Goal: Communication & Community: Answer question/provide support

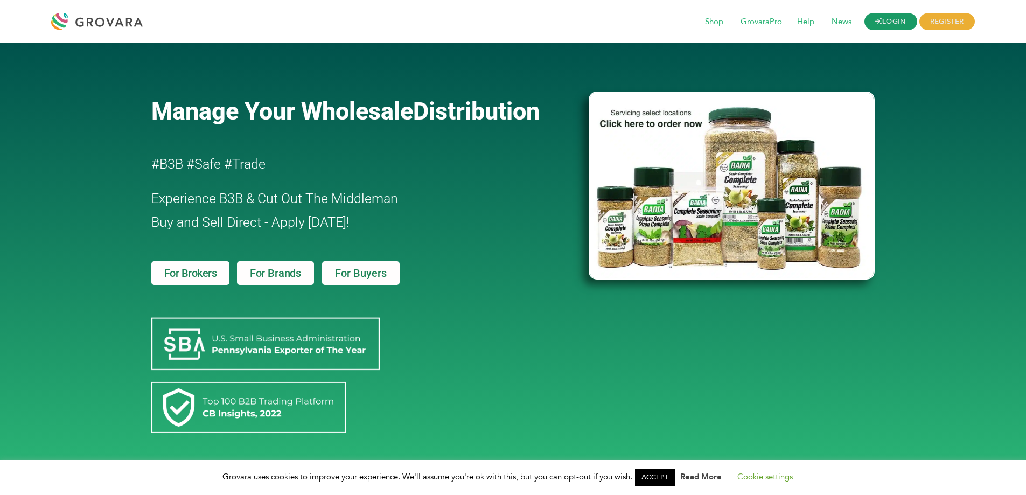
click at [877, 20] on icon at bounding box center [878, 21] width 7 height 7
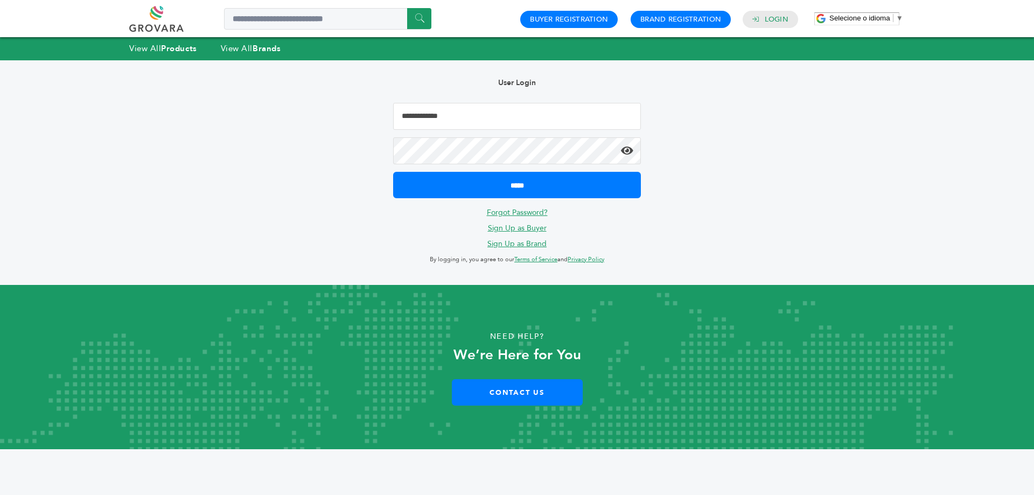
click at [524, 123] on input "Email Address" at bounding box center [517, 116] width 248 height 27
type input "**********"
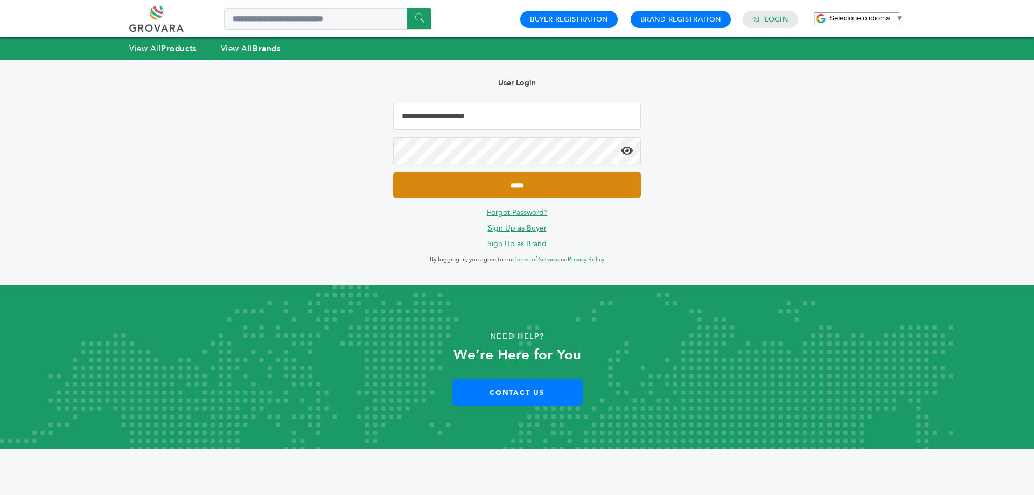
click at [482, 190] on input "*****" at bounding box center [517, 185] width 248 height 26
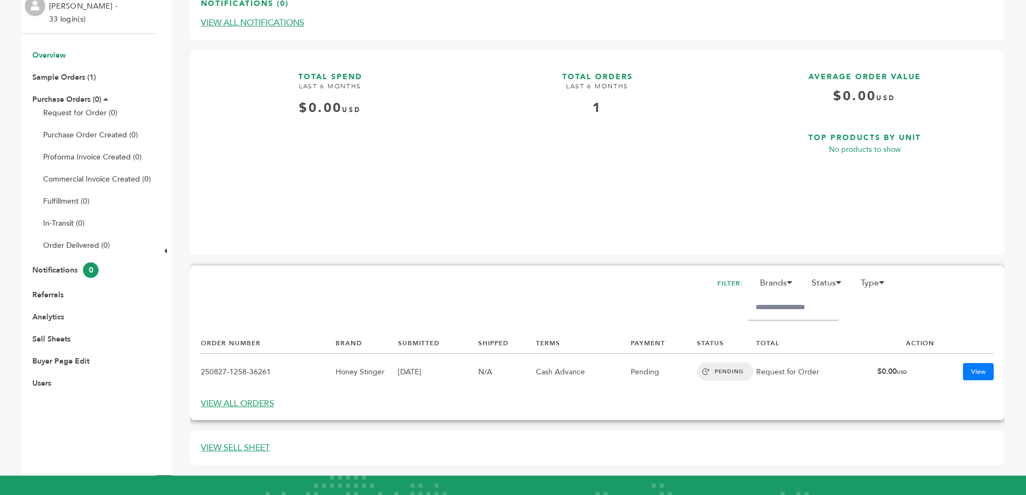
scroll to position [162, 0]
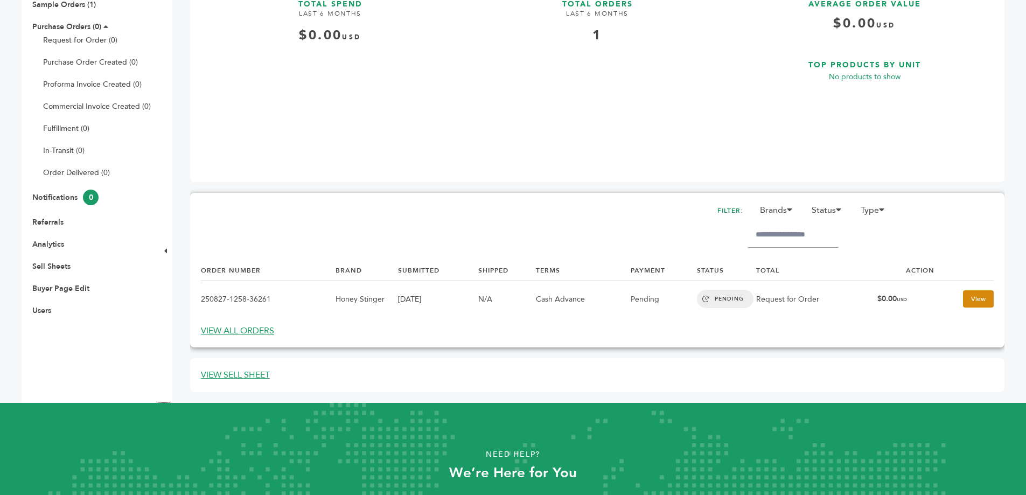
click at [966, 296] on link "View" at bounding box center [978, 298] width 31 height 17
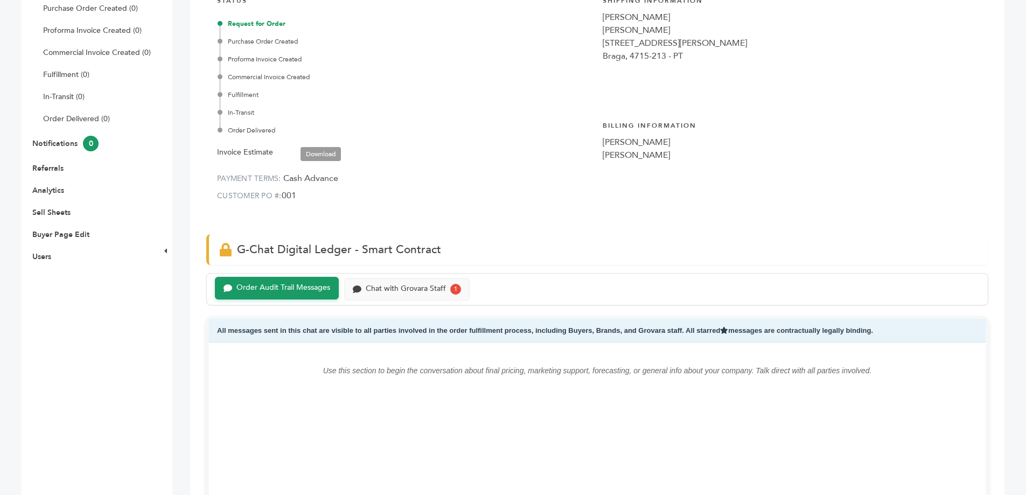
scroll to position [162, 0]
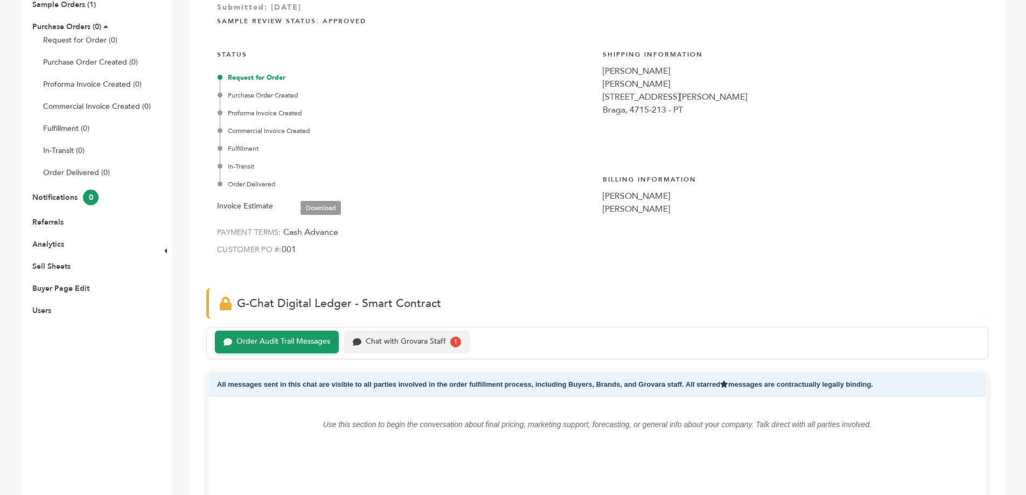
click at [421, 337] on div "Chat with Grovara Staff" at bounding box center [406, 341] width 80 height 9
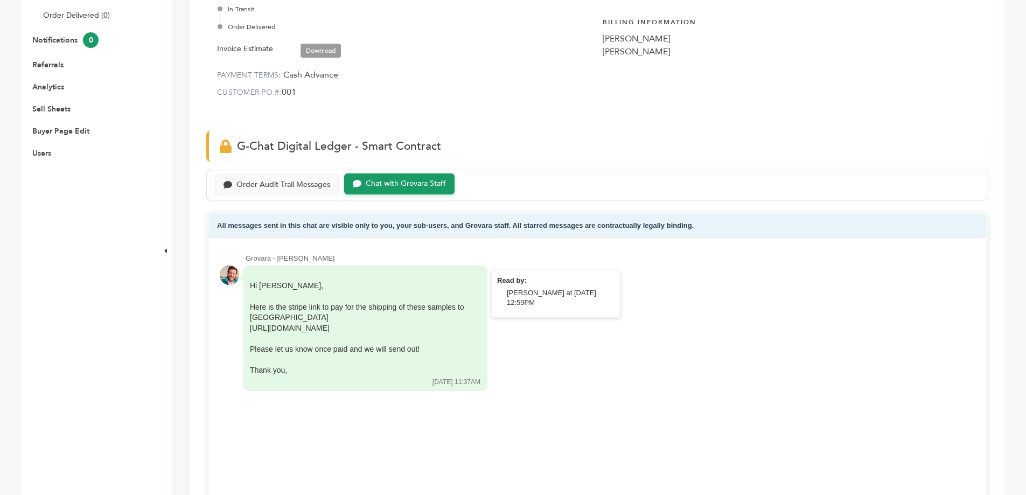
scroll to position [323, 0]
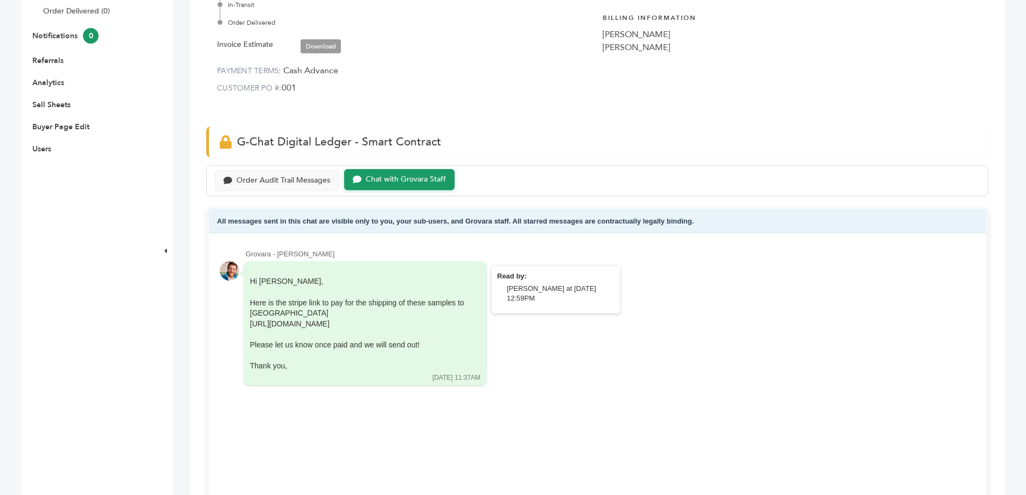
drag, startPoint x: 248, startPoint y: 281, endPoint x: 404, endPoint y: 376, distance: 183.3
click at [404, 376] on div "Hi Marcio, Here is the stripe link to pay for the shipping of these samples to …" at bounding box center [364, 323] width 243 height 124
copy div "Hi Marcio, Here is the stripe link to pay for the shipping of these samples to …"
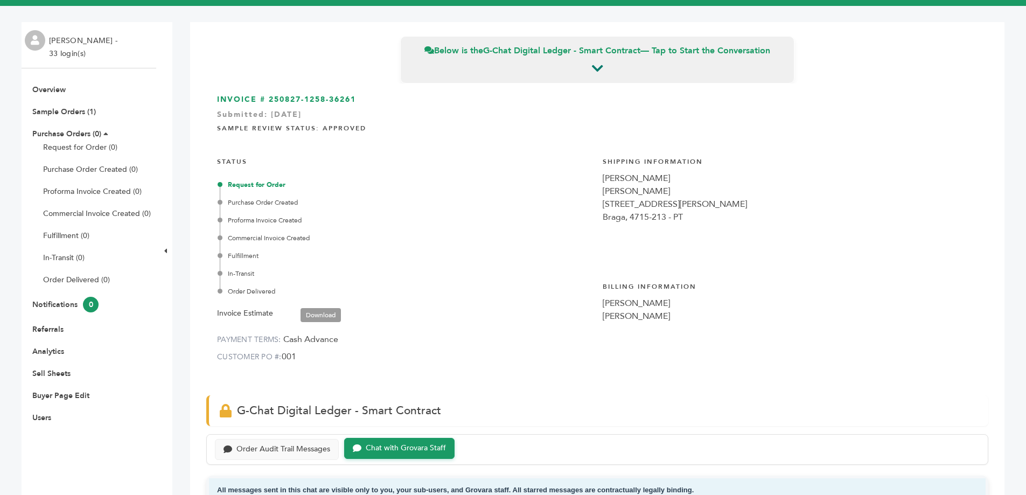
scroll to position [54, 0]
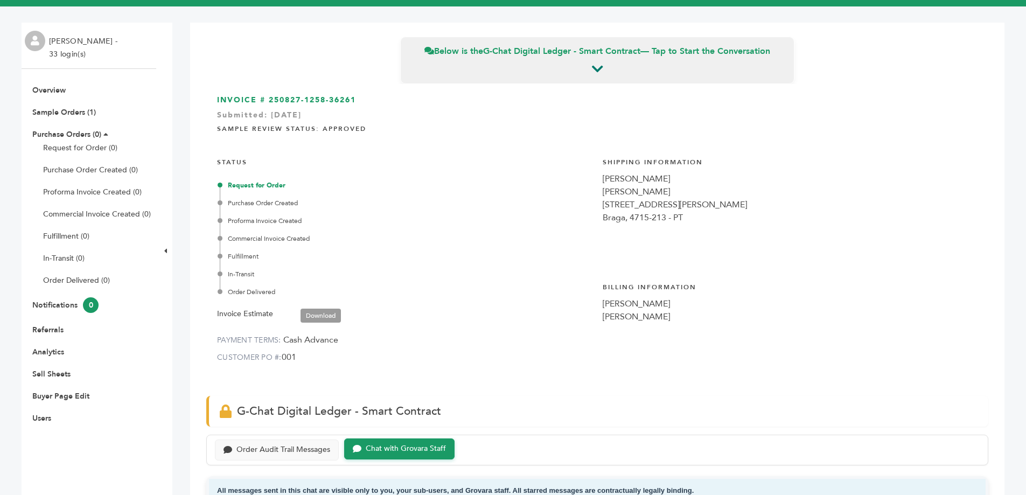
drag, startPoint x: 409, startPoint y: 451, endPoint x: 403, endPoint y: 452, distance: 5.5
click at [403, 452] on div "Chat with Grovara Staff" at bounding box center [406, 448] width 80 height 9
click at [403, 449] on div "Chat with Grovara Staff" at bounding box center [406, 448] width 80 height 9
click at [367, 444] on div "Chat with Grovara Staff" at bounding box center [406, 448] width 80 height 9
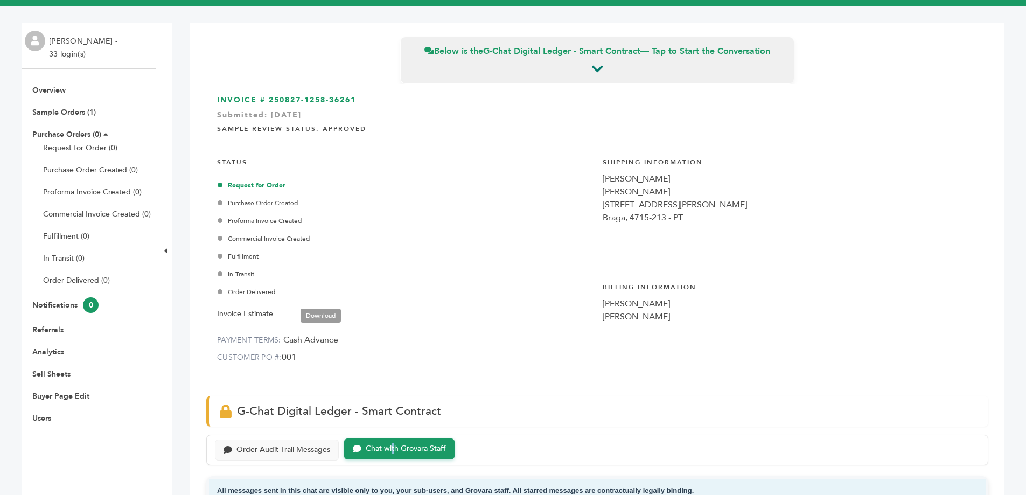
click at [392, 448] on div "Chat with Grovara Staff" at bounding box center [406, 448] width 80 height 9
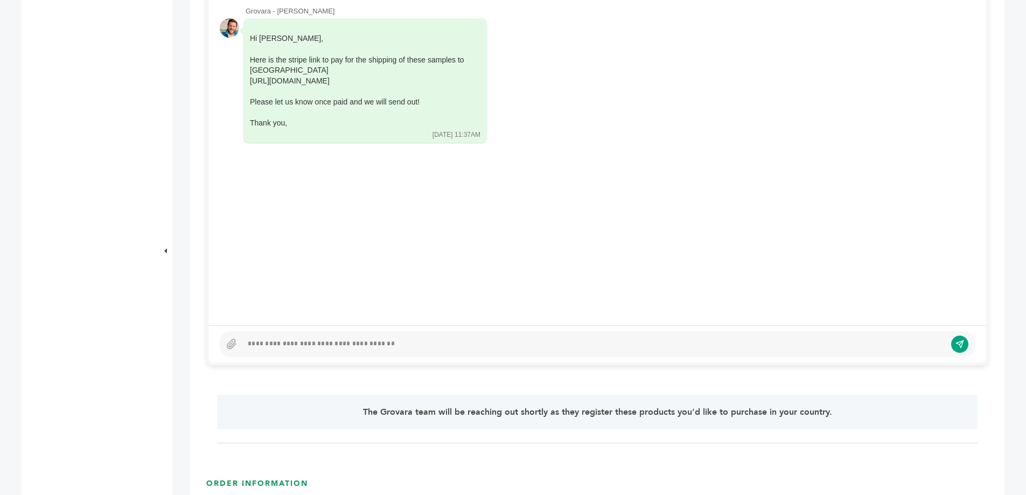
scroll to position [592, 0]
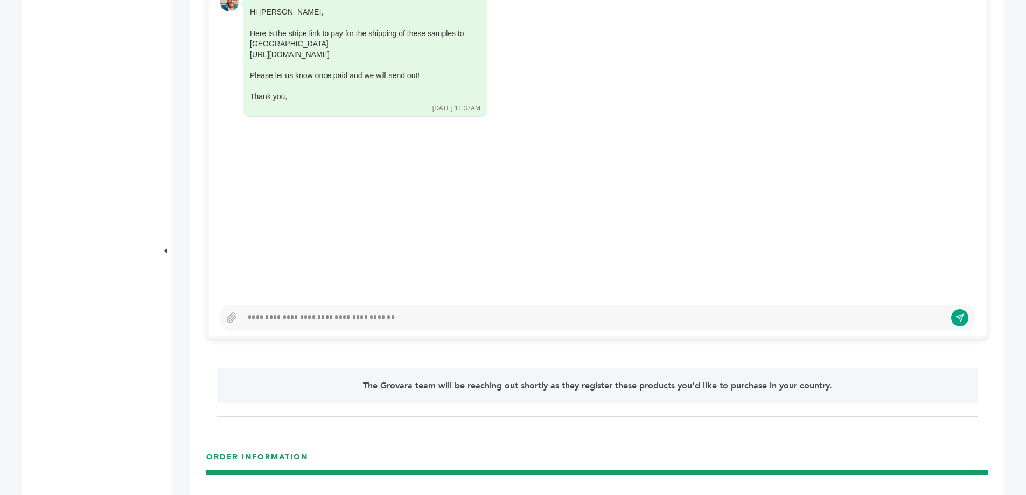
click at [383, 317] on div at bounding box center [593, 317] width 703 height 13
paste div
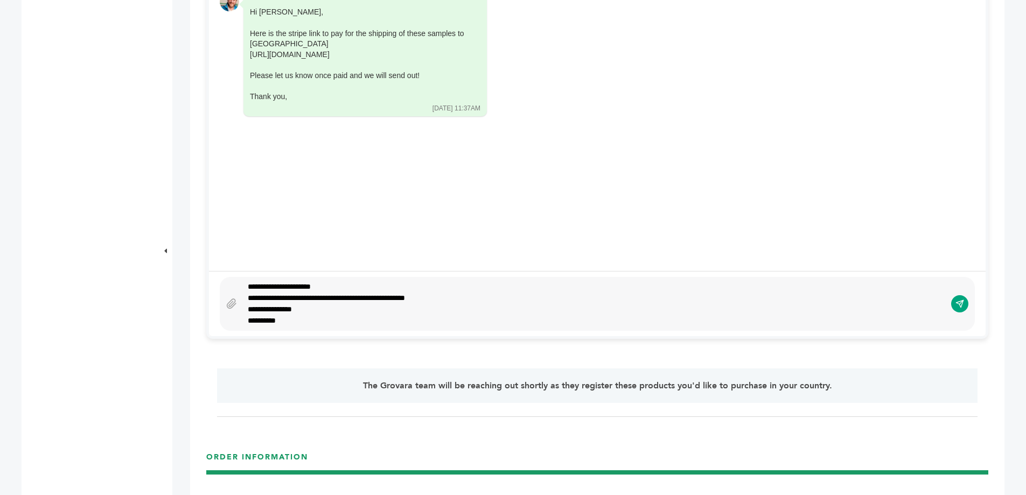
scroll to position [562, 0]
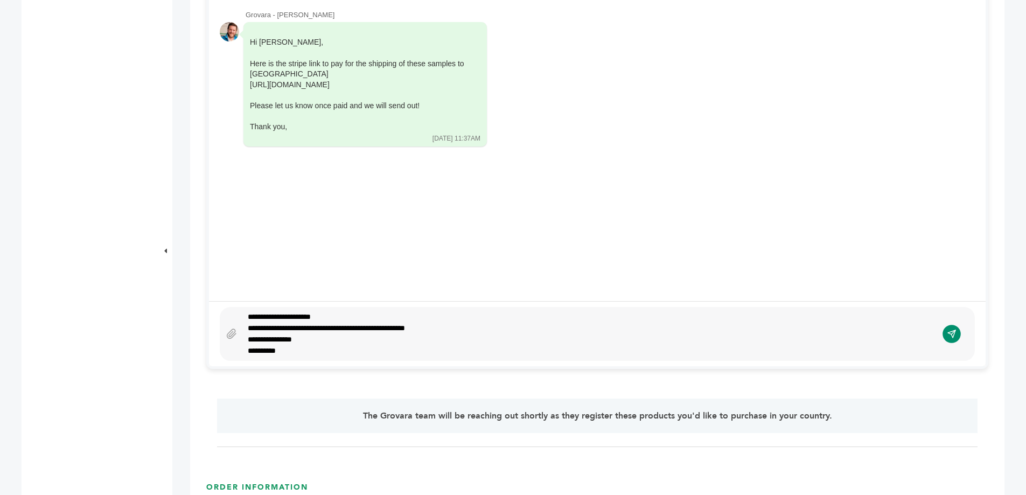
click at [951, 335] on icon "submit" at bounding box center [951, 333] width 9 height 9
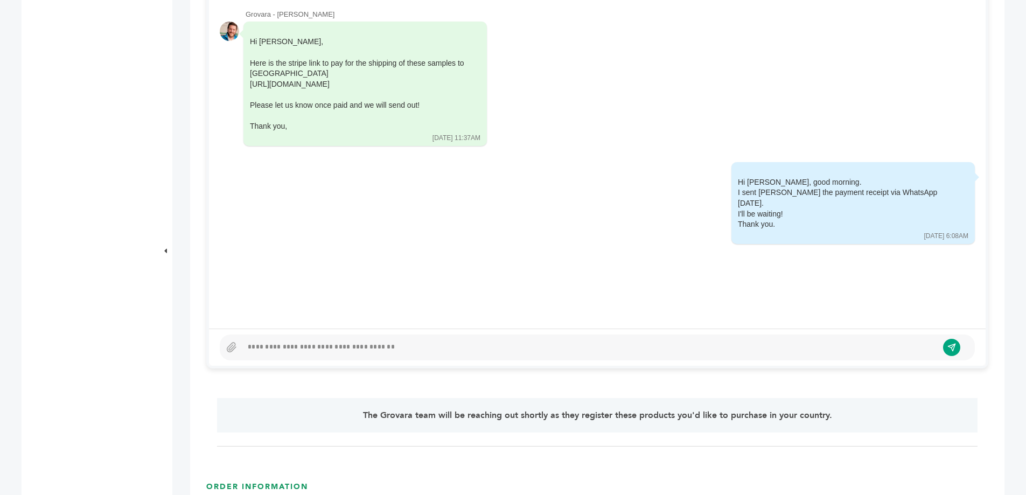
scroll to position [646, 0]
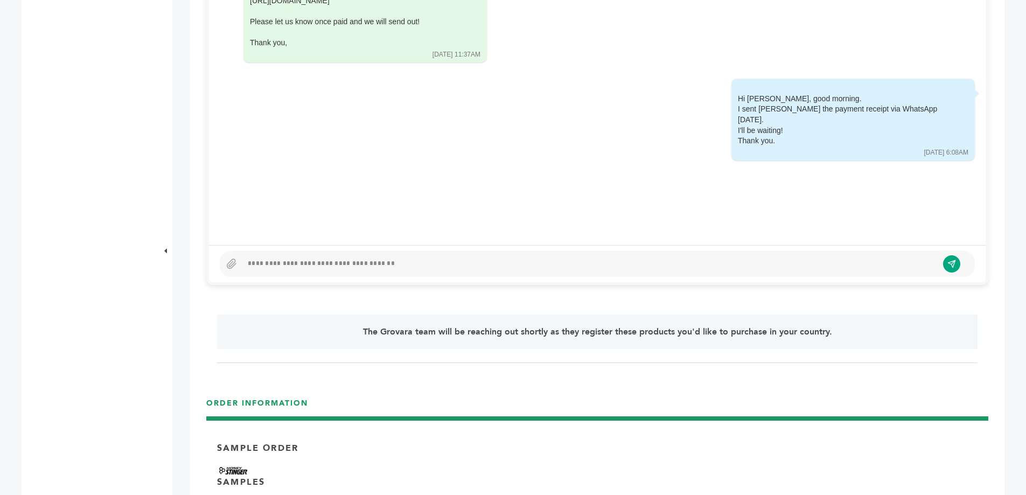
click at [533, 263] on div at bounding box center [589, 263] width 695 height 13
click at [230, 263] on icon at bounding box center [231, 264] width 11 height 11
click at [0, 0] on input "file" at bounding box center [0, 0] width 0 height 0
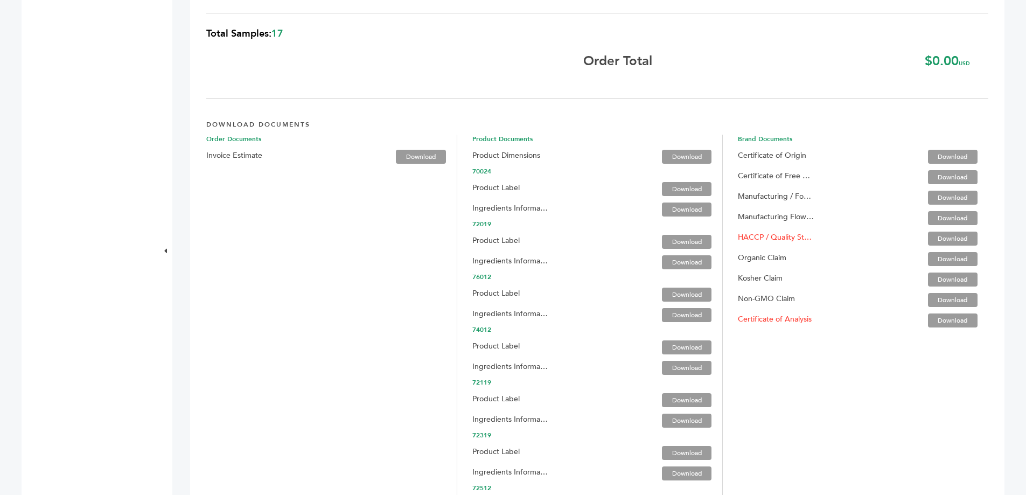
scroll to position [1672, 0]
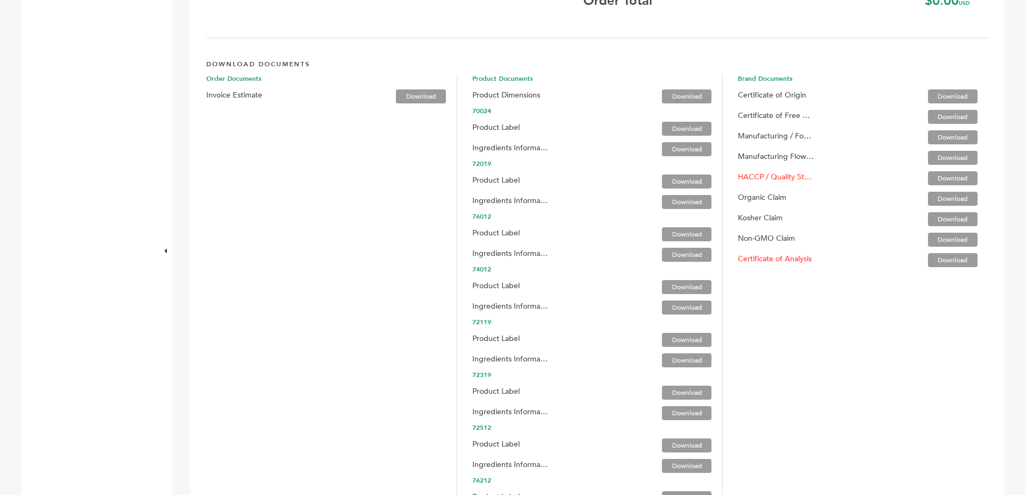
click at [947, 197] on link "Download" at bounding box center [953, 199] width 50 height 14
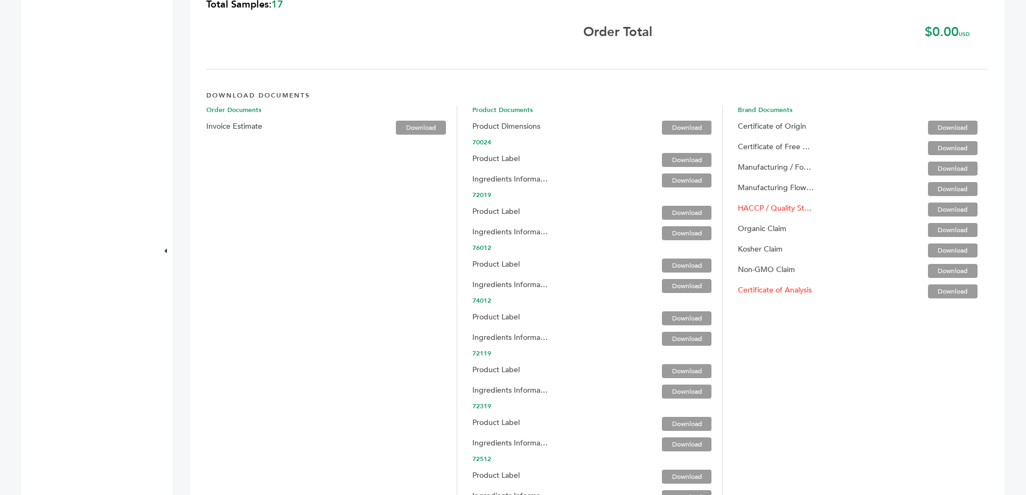
scroll to position [1670, 0]
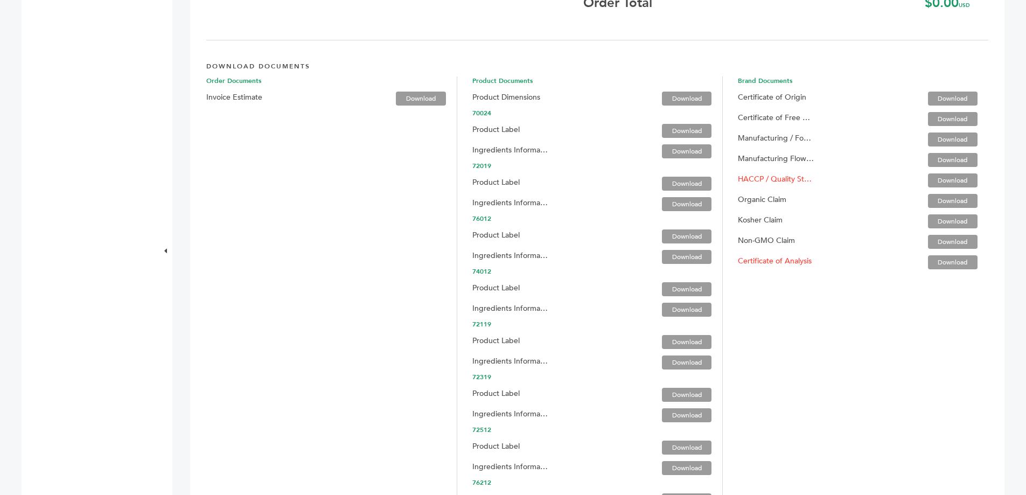
click at [955, 223] on link "Download" at bounding box center [953, 221] width 50 height 14
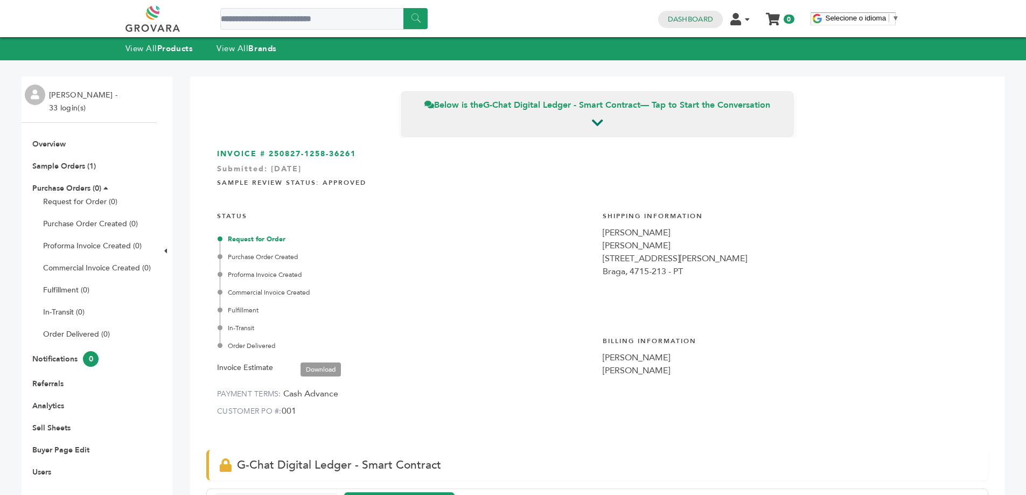
click at [473, 197] on div "INVOICE # 250827-1258-36261 Submitted: [DATE] Sample Review Status: Approved ST…" at bounding box center [597, 288] width 782 height 301
